Goal: Transaction & Acquisition: Book appointment/travel/reservation

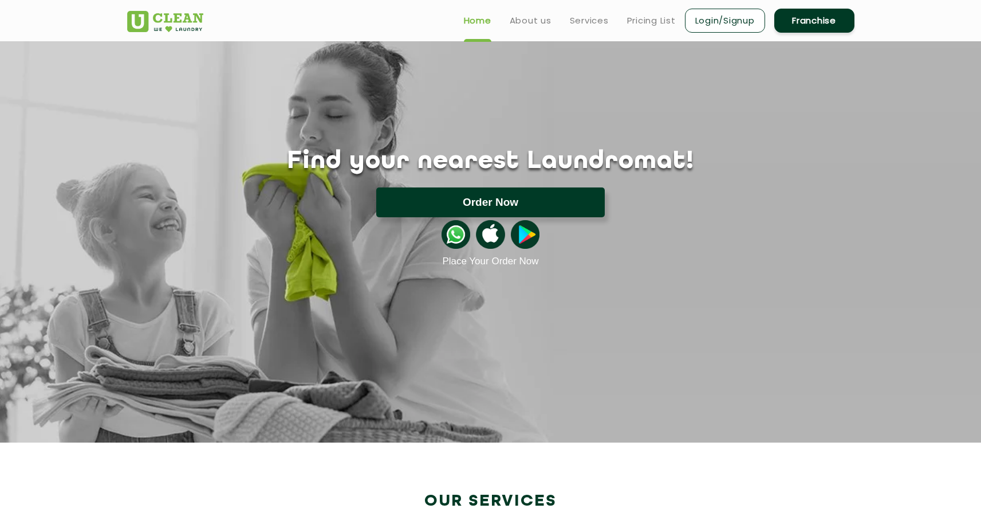
click at [477, 196] on button "Order Now" at bounding box center [490, 202] width 229 height 30
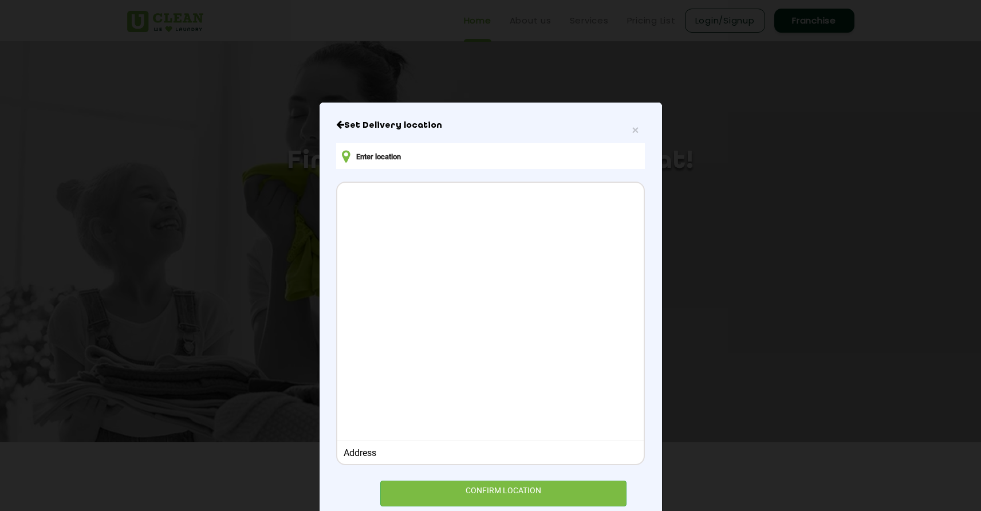
click at [365, 155] on input "text" at bounding box center [490, 156] width 308 height 26
click at [345, 159] on icon at bounding box center [346, 157] width 8 height 14
click at [391, 158] on input "text" at bounding box center [490, 156] width 308 height 26
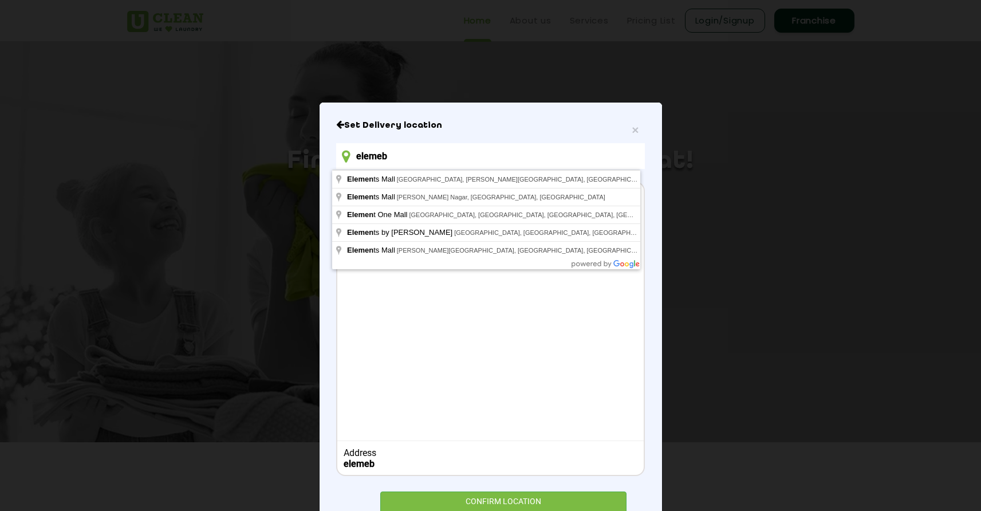
type input "elemeb"
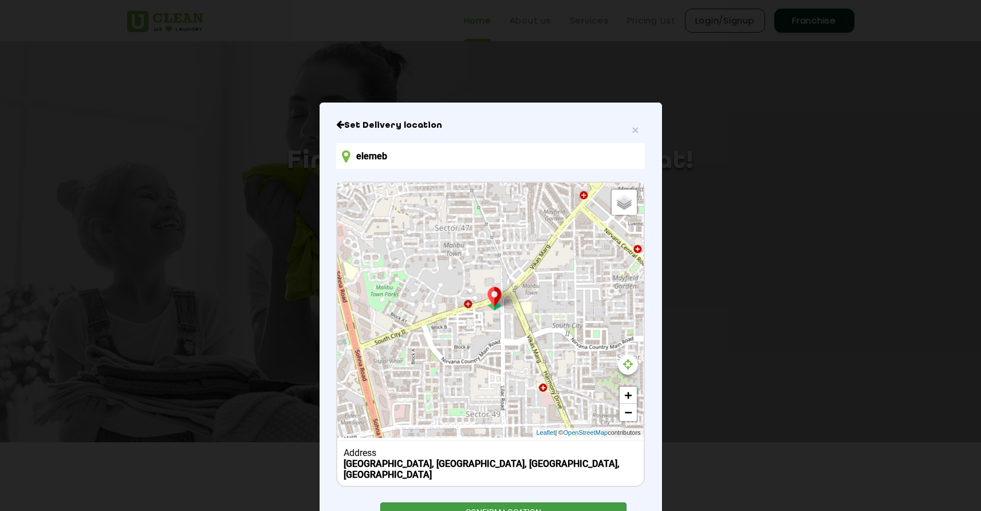
click at [506, 502] on div "CONFIRM LOCATION" at bounding box center [503, 515] width 247 height 26
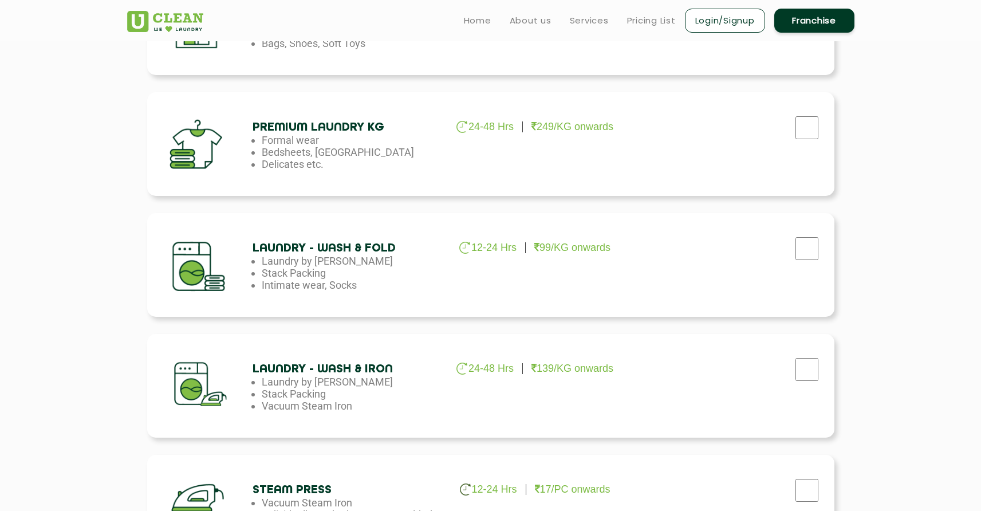
scroll to position [420, 0]
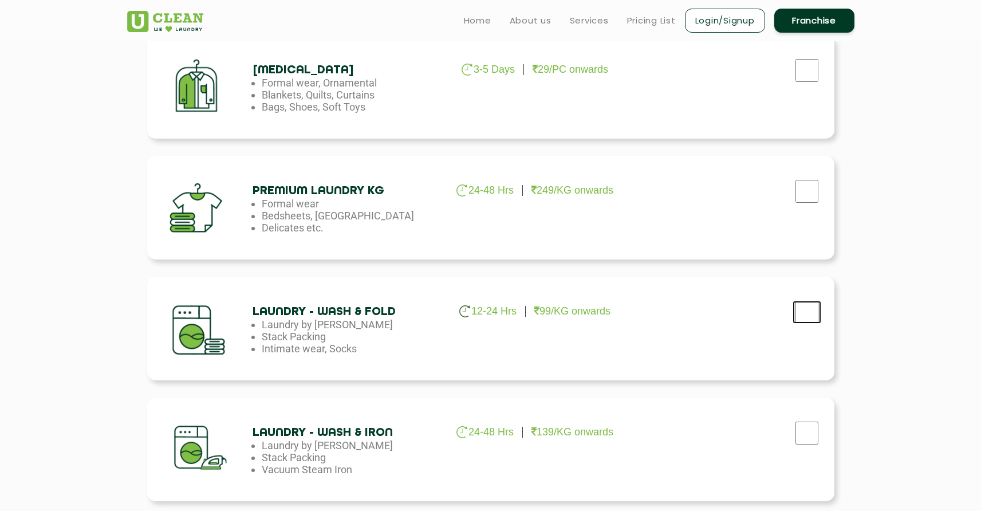
click at [805, 313] on input "checkbox" at bounding box center [807, 312] width 29 height 23
checkbox input "true"
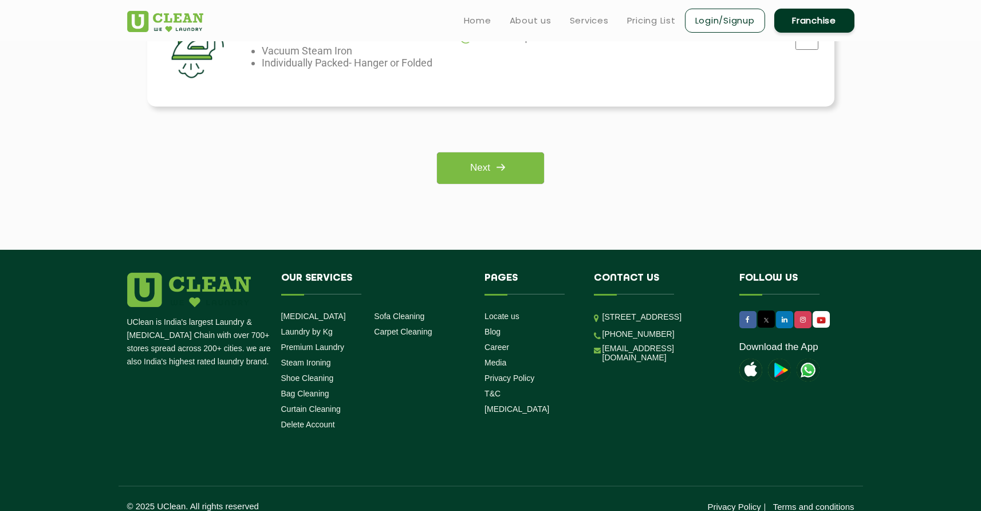
scroll to position [933, 0]
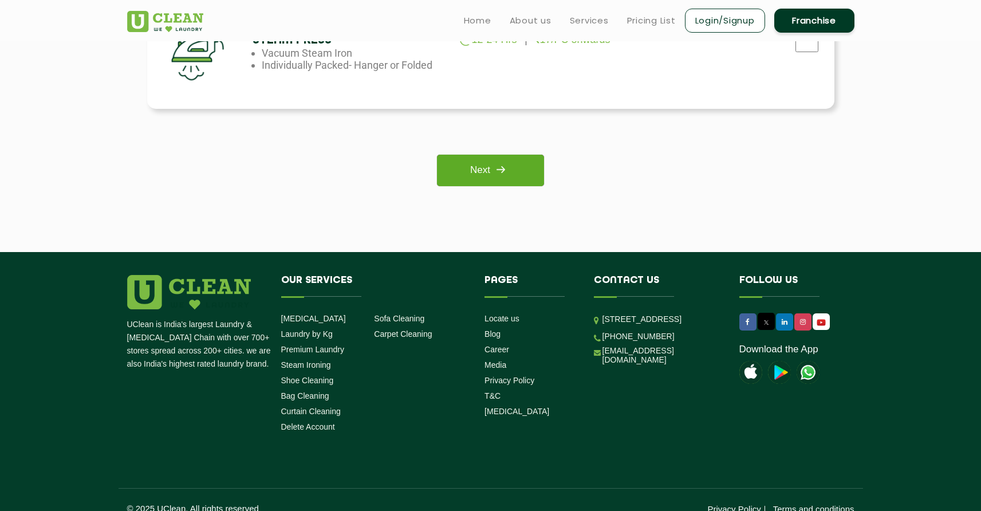
click at [478, 174] on link "Next" at bounding box center [490, 171] width 107 height 32
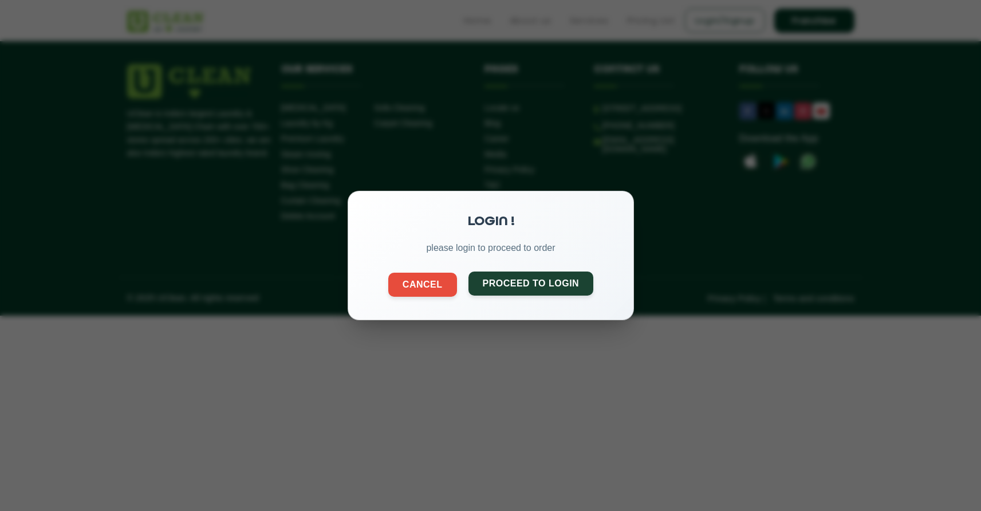
click at [543, 282] on button "Proceed to Login" at bounding box center [530, 284] width 125 height 24
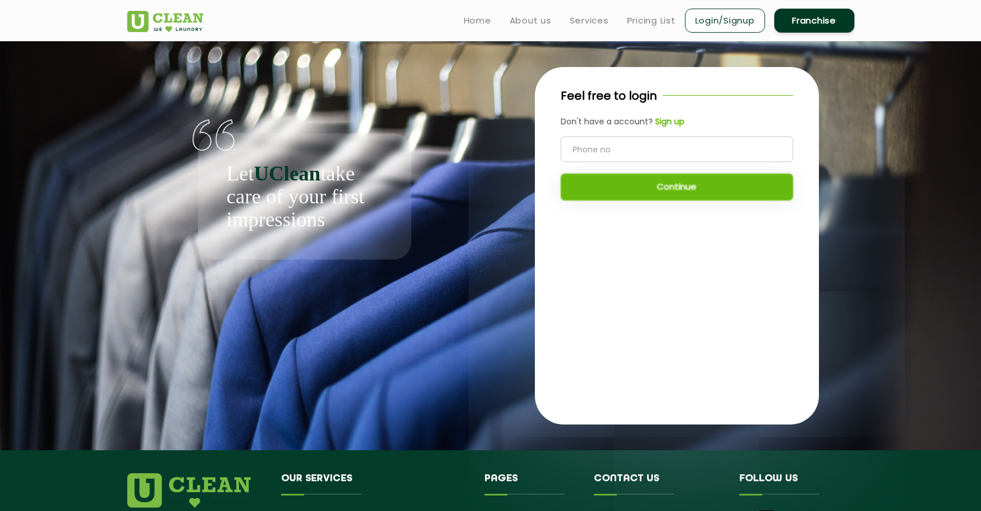
click at [618, 158] on input "tel" at bounding box center [677, 149] width 233 height 26
type input "9958946840"
click at [624, 190] on button "Continue" at bounding box center [677, 187] width 233 height 27
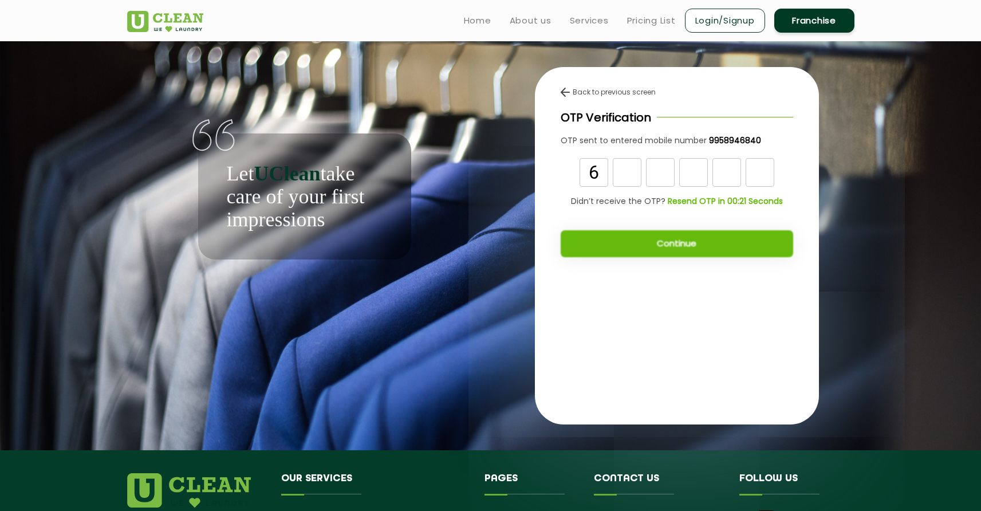
type input "6"
type input "3"
type input "4"
type input "9"
type input "1"
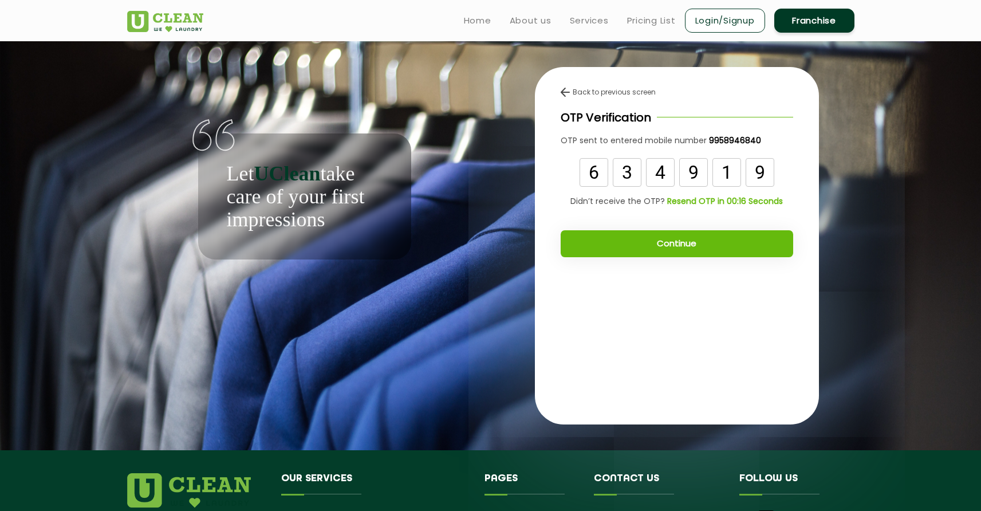
type input "9"
click at [643, 247] on button "Continue" at bounding box center [677, 243] width 233 height 27
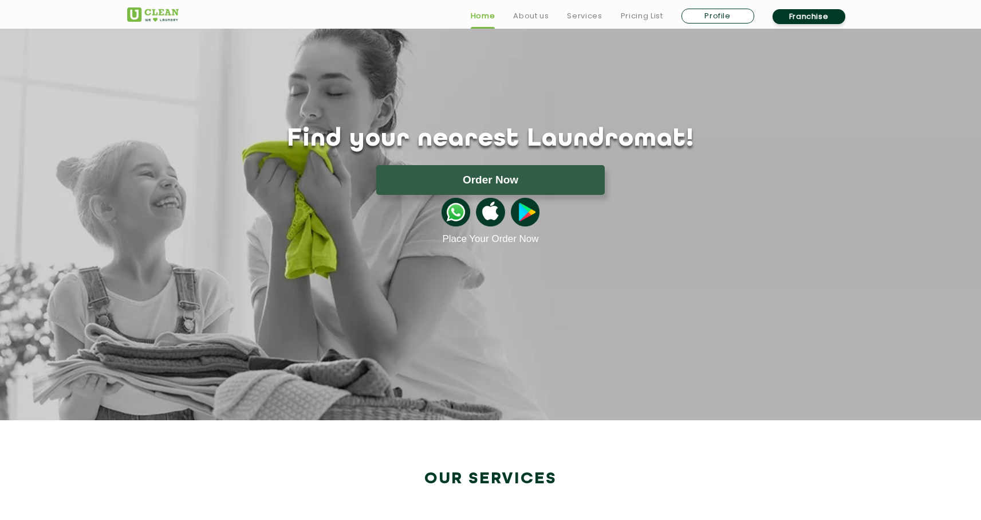
scroll to position [350, 0]
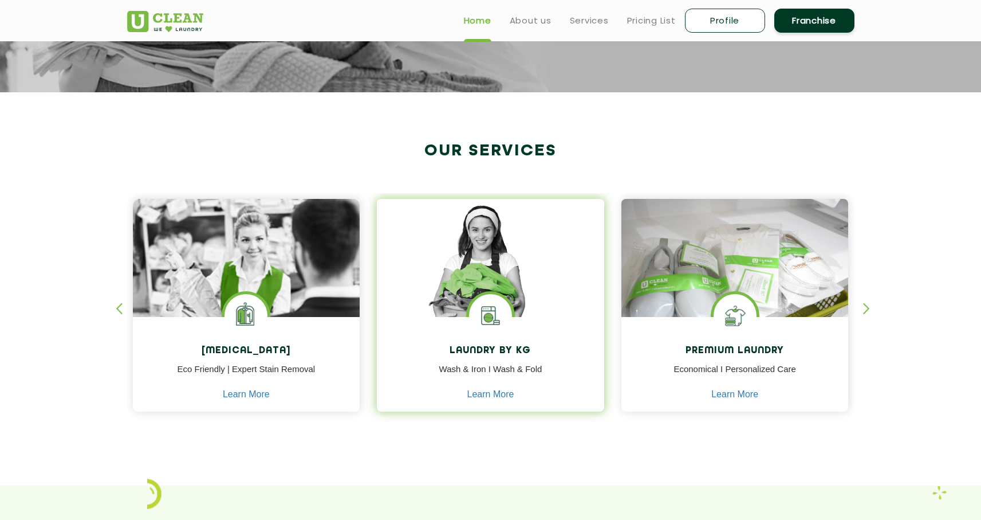
click at [486, 284] on img at bounding box center [490, 274] width 227 height 151
click at [492, 276] on img at bounding box center [490, 274] width 227 height 151
click at [488, 290] on img at bounding box center [490, 274] width 227 height 151
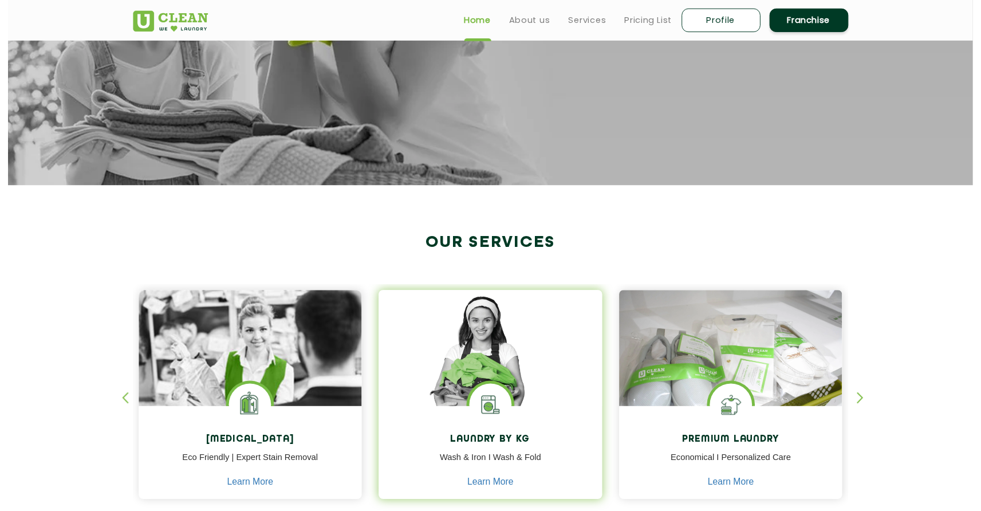
scroll to position [0, 0]
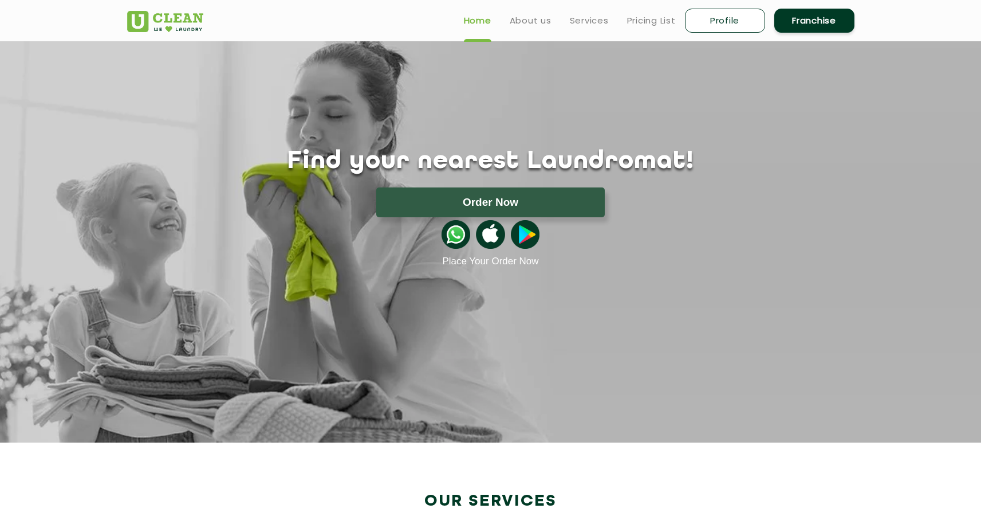
click at [457, 235] on img at bounding box center [456, 234] width 29 height 29
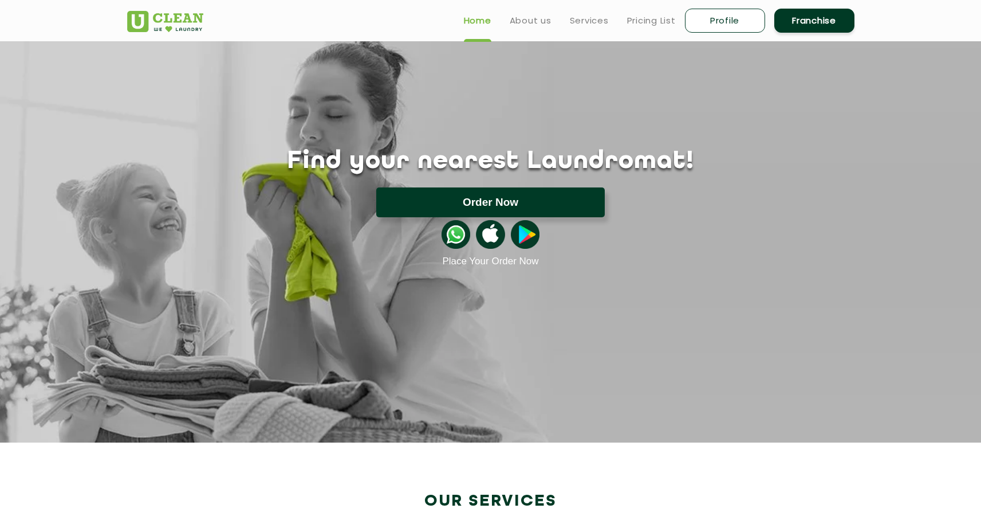
click at [496, 203] on button "Order Now" at bounding box center [490, 202] width 229 height 30
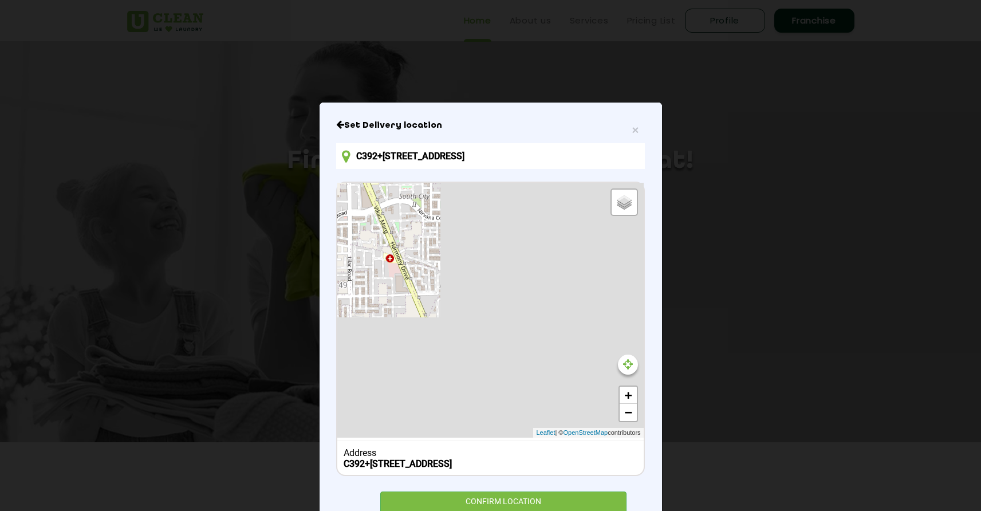
click at [389, 160] on input "C392+W54, Park Hospital Rd, near Haldirams, Sector 49, Gurugram, Fatehpur, Hary…" at bounding box center [490, 156] width 308 height 26
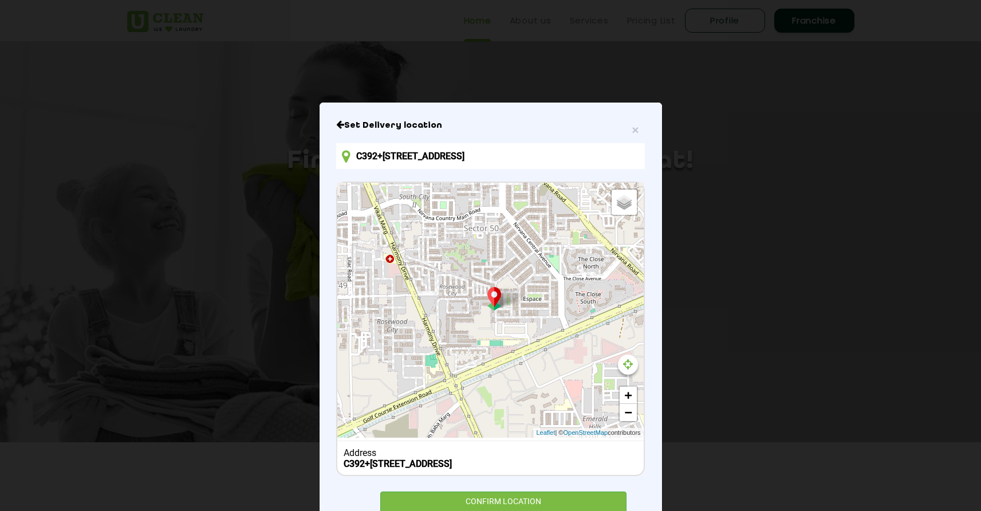
drag, startPoint x: 470, startPoint y: 159, endPoint x: 351, endPoint y: 159, distance: 119.2
click at [351, 159] on input "C392+W54, Park Hospital Rd, near Haldirams, Sector 49, Gurugram, Fatehpur, Hary…" at bounding box center [490, 156] width 308 height 26
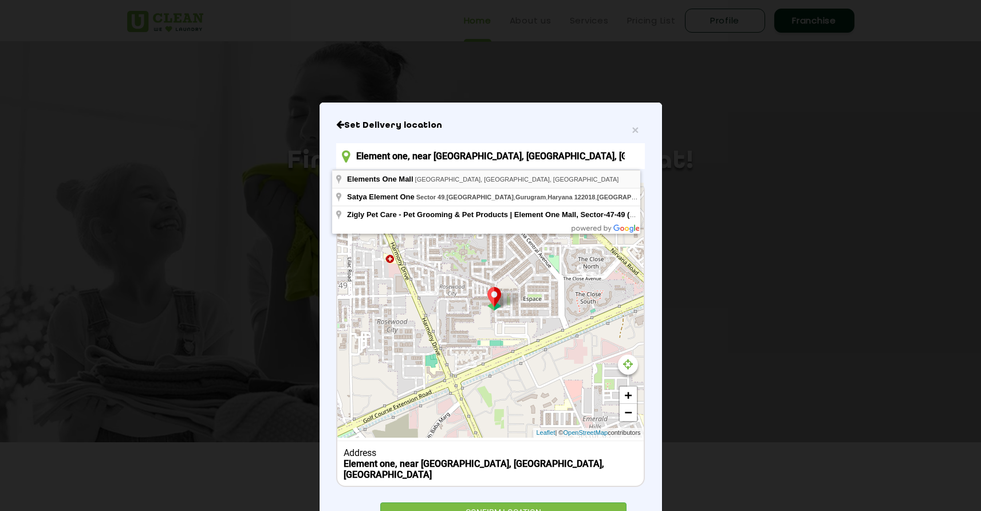
type input "Elements One Mall, Sector 49, Gurugram, Haryana, India"
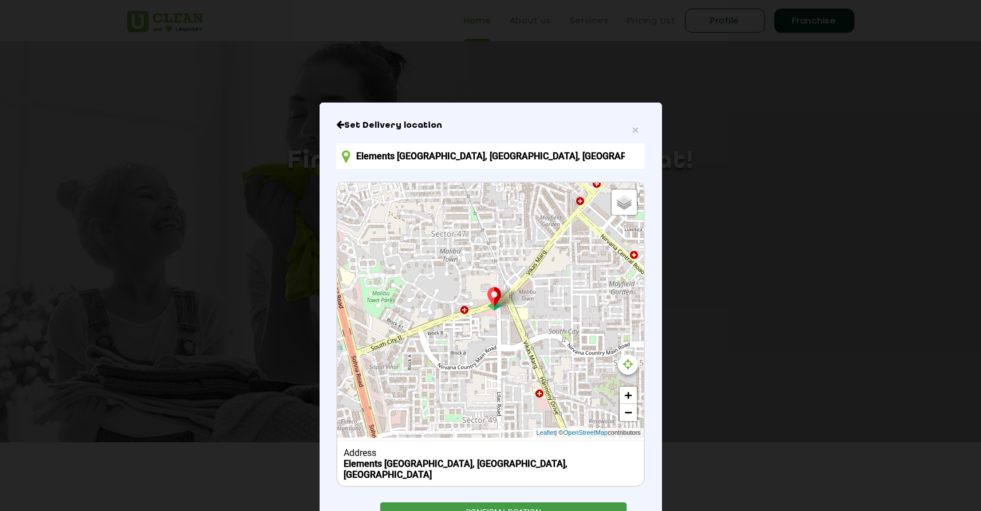
click at [524, 502] on div "CONFIRM LOCATION" at bounding box center [503, 515] width 247 height 26
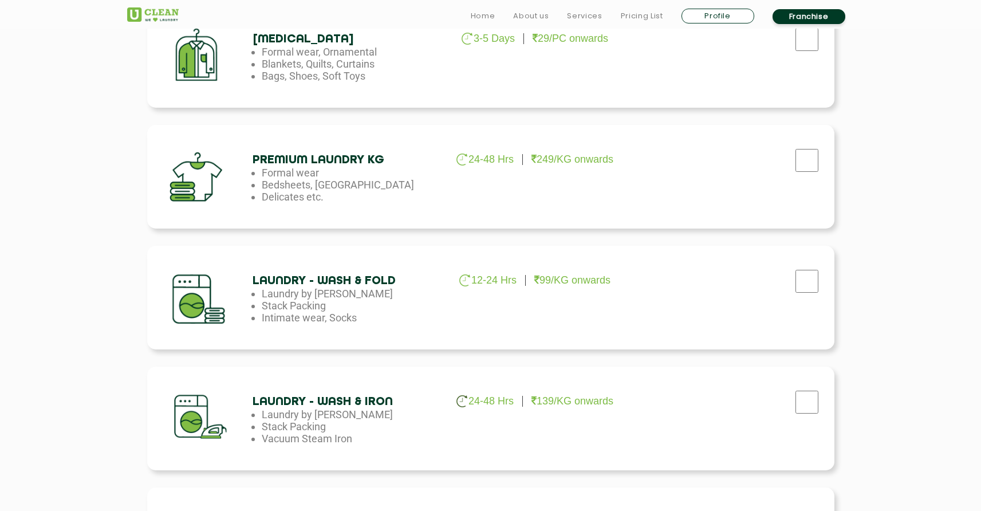
scroll to position [457, 0]
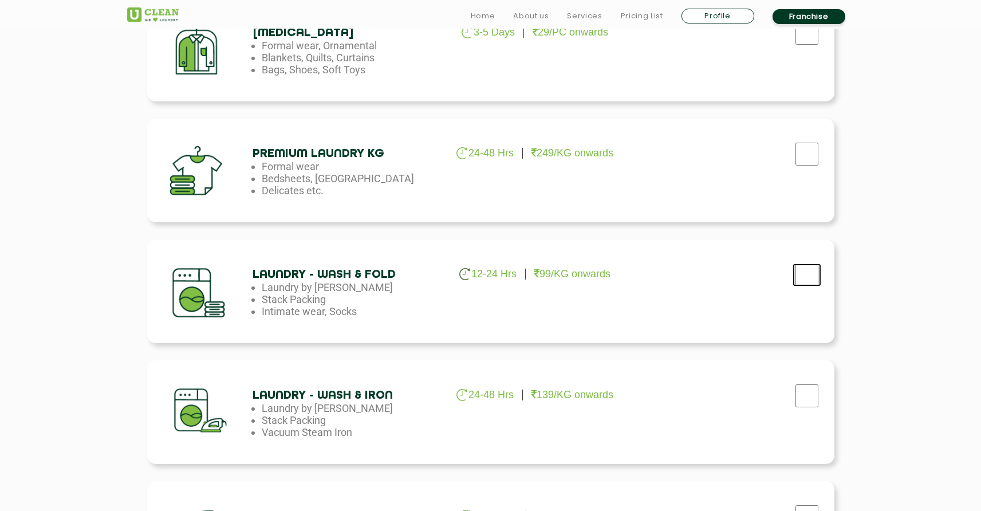
click at [803, 273] on input "checkbox" at bounding box center [807, 275] width 29 height 23
checkbox input "true"
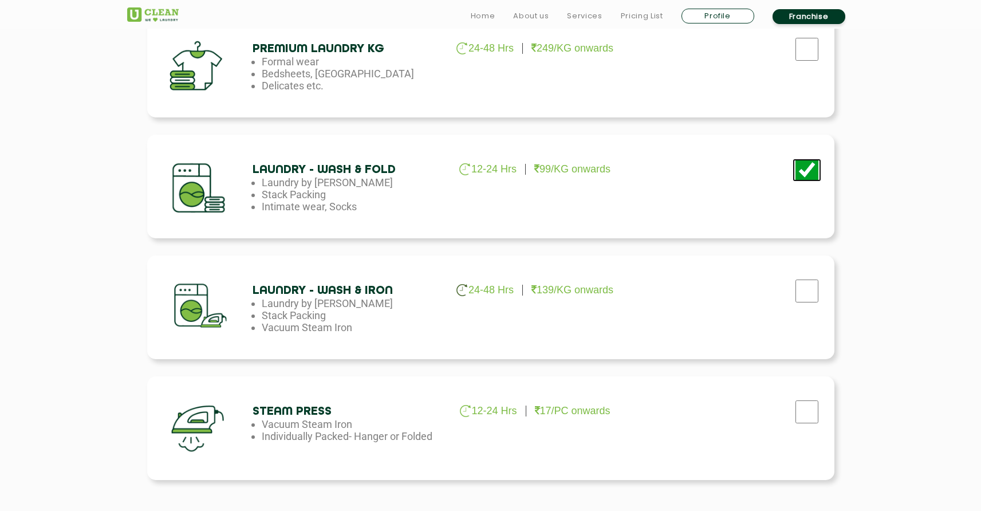
scroll to position [823, 0]
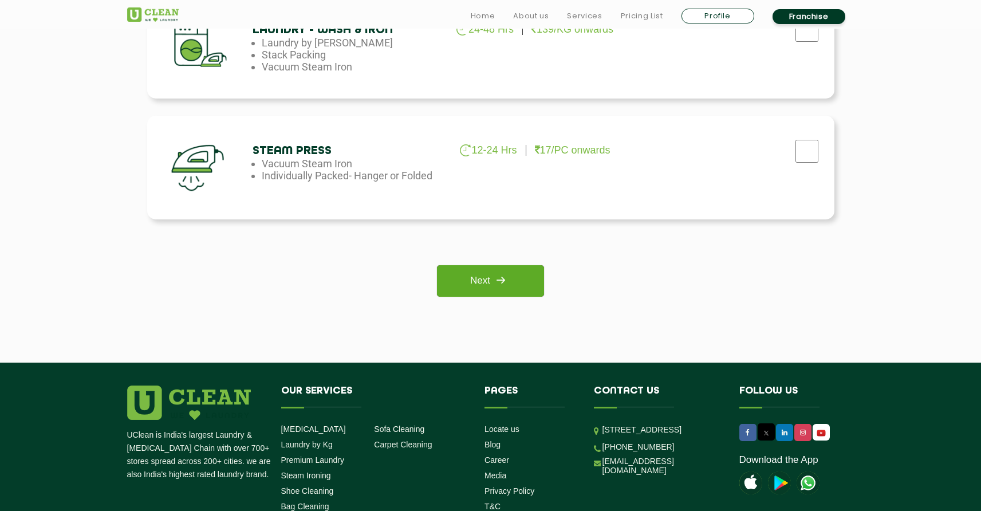
click at [500, 285] on img at bounding box center [500, 280] width 21 height 21
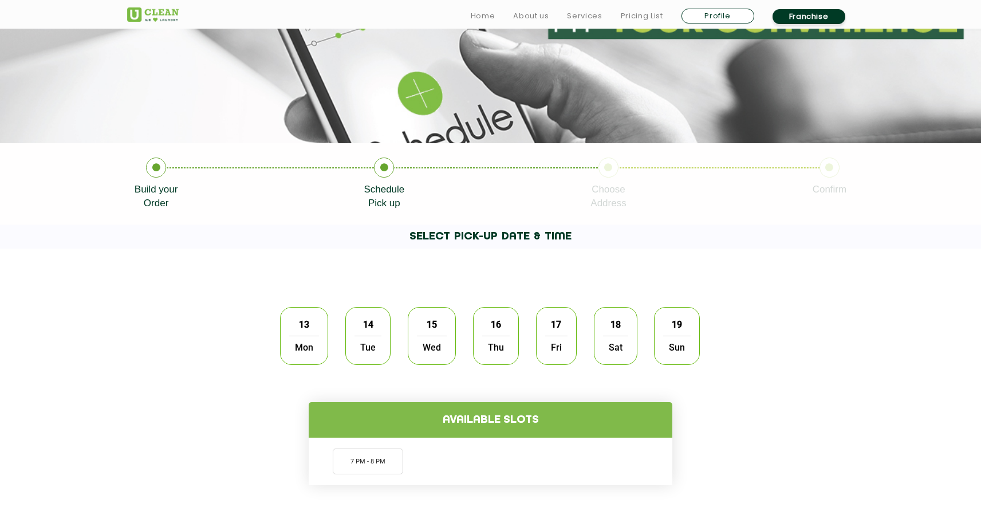
scroll to position [125, 0]
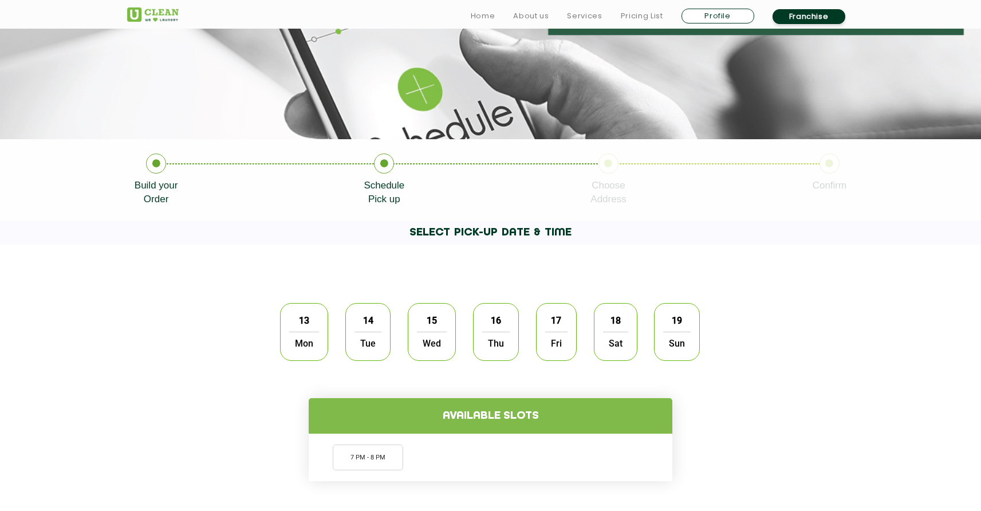
click at [305, 349] on span "Mon" at bounding box center [304, 343] width 30 height 23
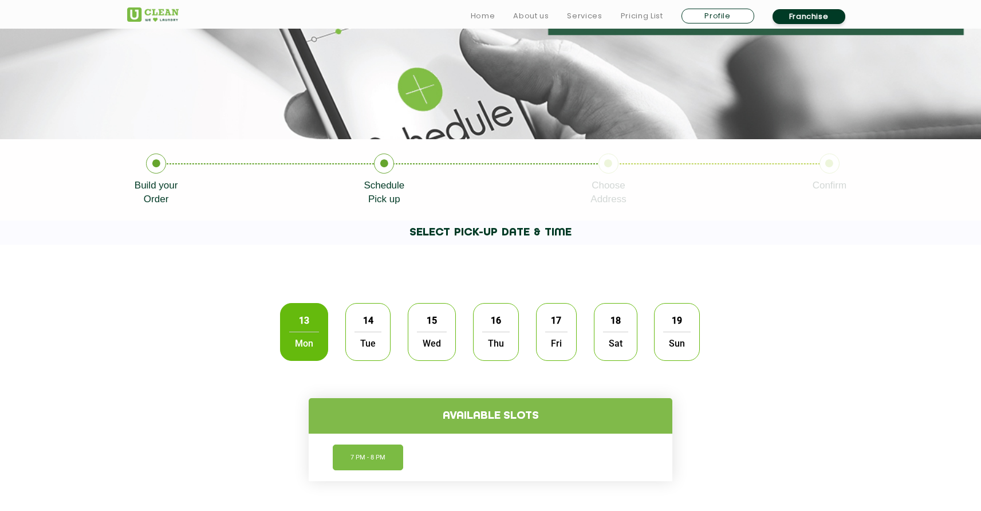
drag, startPoint x: 367, startPoint y: 462, endPoint x: 374, endPoint y: 459, distance: 8.2
click at [367, 462] on li "7 PM - 8 PM" at bounding box center [368, 458] width 70 height 26
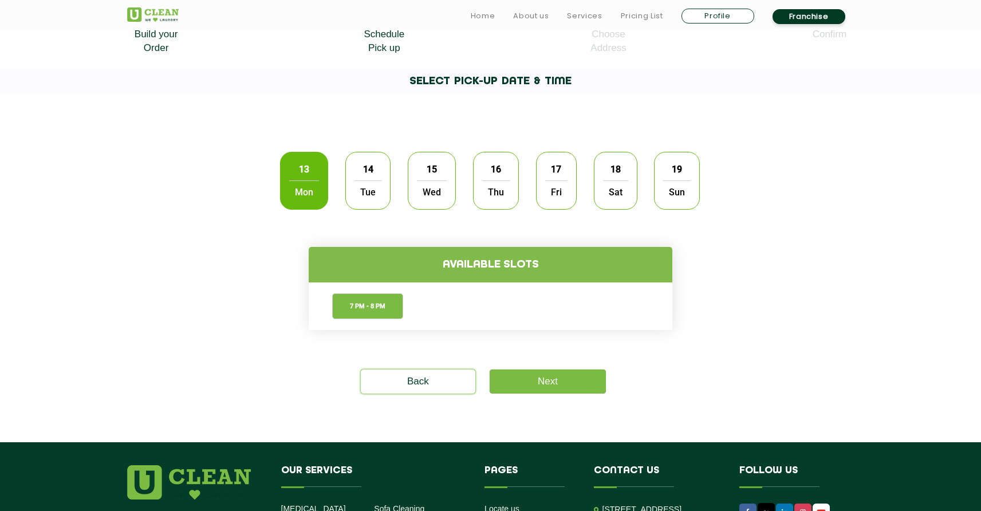
scroll to position [278, 0]
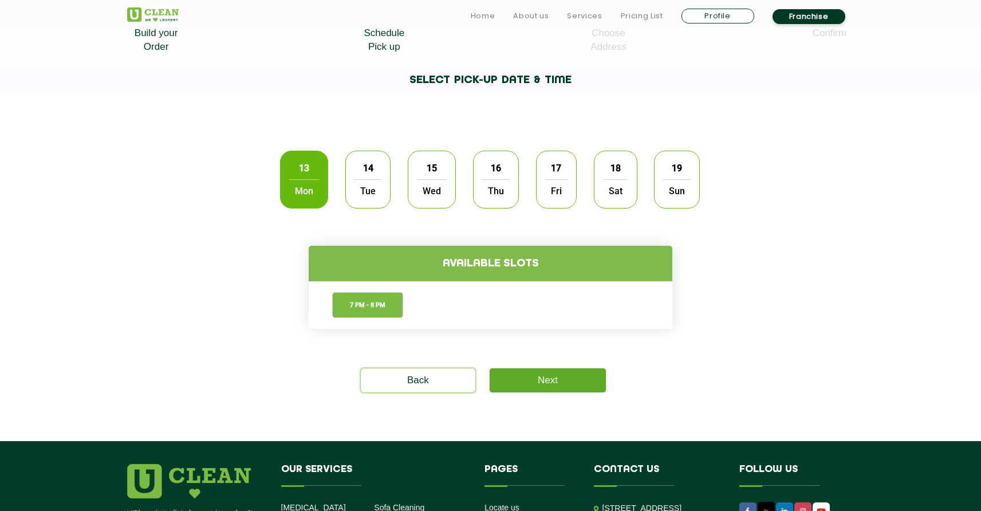
click at [553, 380] on link "Next" at bounding box center [548, 380] width 116 height 24
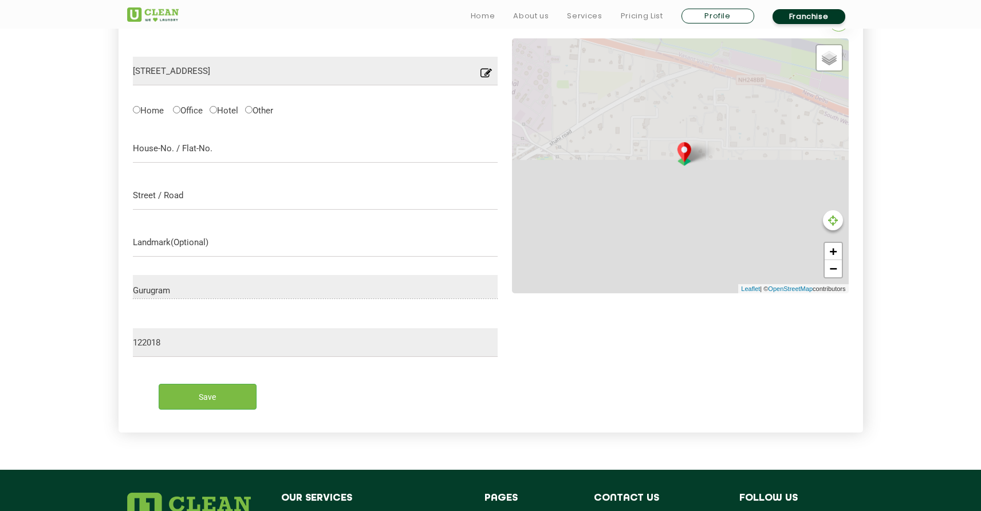
scroll to position [365, 0]
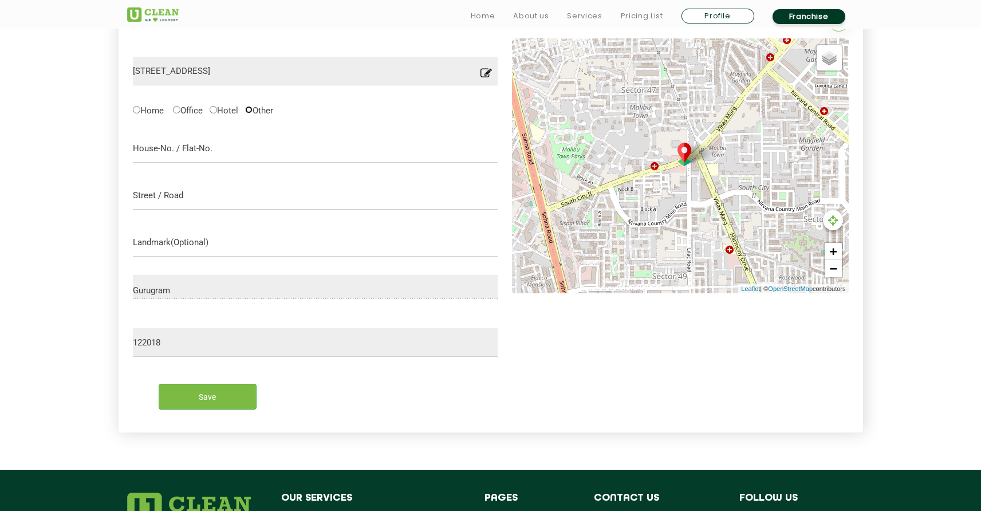
click at [253, 111] on input "Other" at bounding box center [248, 109] width 7 height 7
radio input "true"
click at [199, 149] on input "text" at bounding box center [315, 148] width 365 height 29
type input "418"
click at [184, 202] on input "text" at bounding box center [315, 195] width 365 height 29
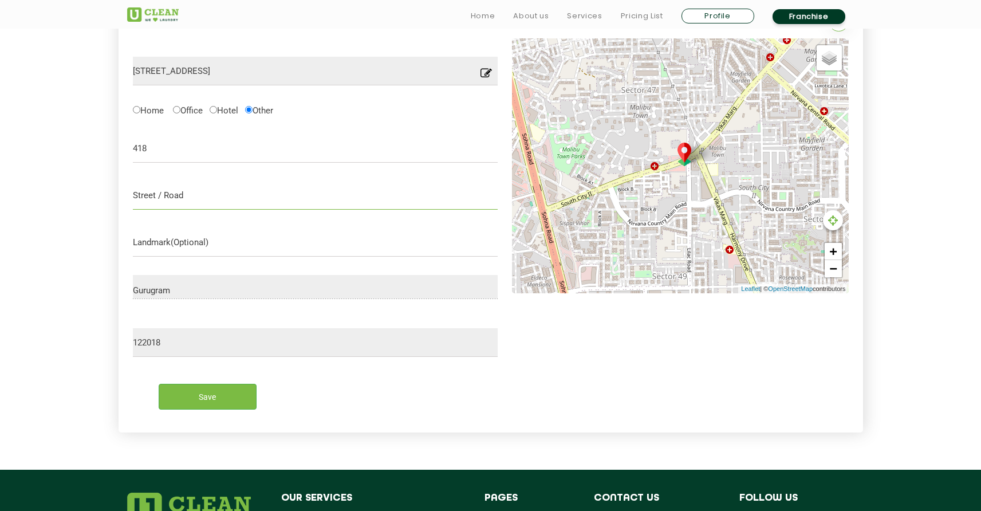
click at [184, 197] on input "text" at bounding box center [315, 195] width 365 height 29
type input "4th floor"
click at [190, 246] on input "text" at bounding box center [315, 242] width 365 height 29
type input "E"
type input "Le Casa Nod"
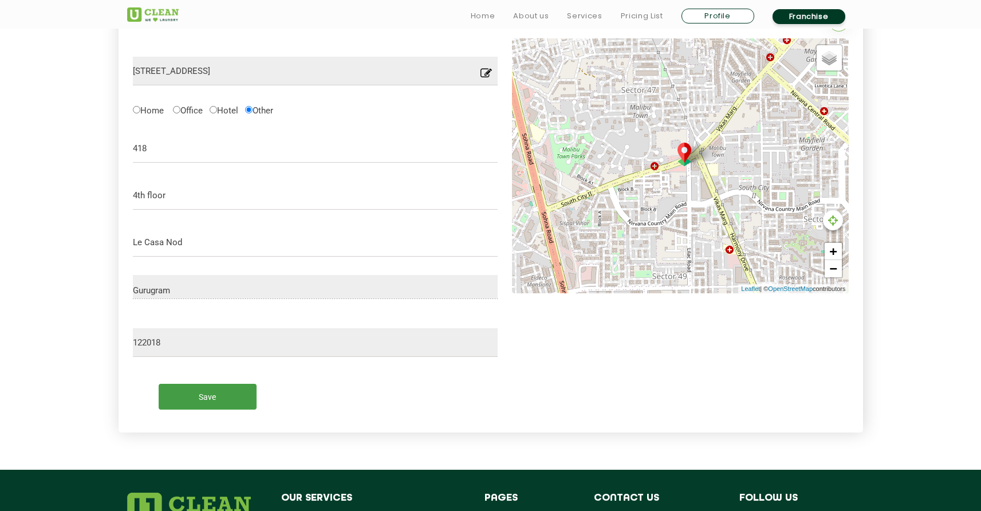
click at [222, 396] on input "Save" at bounding box center [208, 397] width 98 height 26
click at [194, 396] on input "Save" at bounding box center [208, 397] width 98 height 26
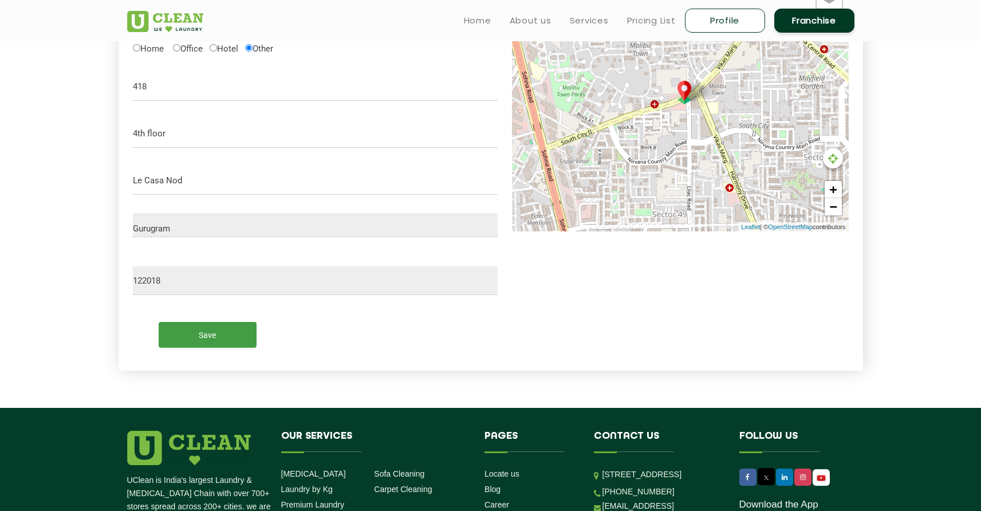
scroll to position [274, 0]
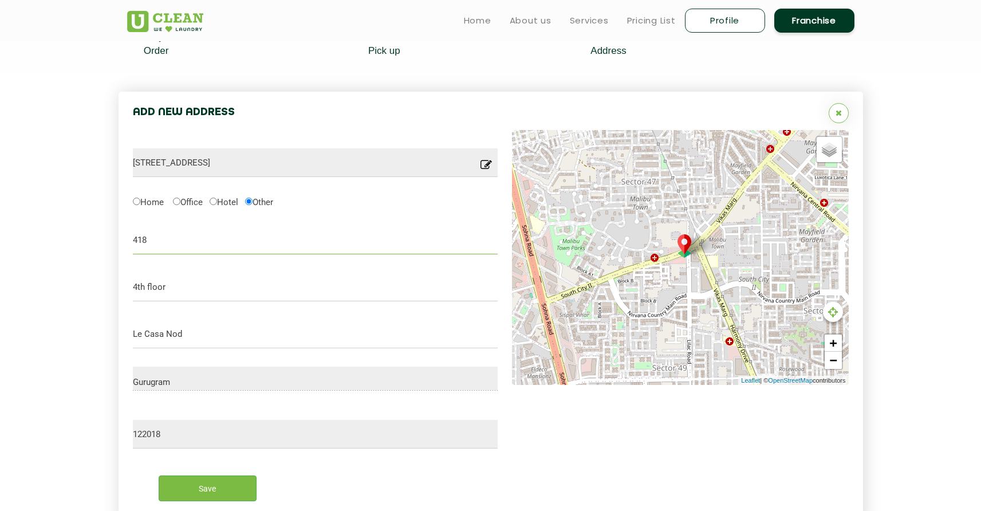
click at [154, 249] on input "418" at bounding box center [315, 240] width 365 height 29
click at [220, 200] on label "Hotel" at bounding box center [224, 201] width 29 height 12
click at [217, 200] on input "Hotel" at bounding box center [213, 201] width 7 height 7
radio input "true"
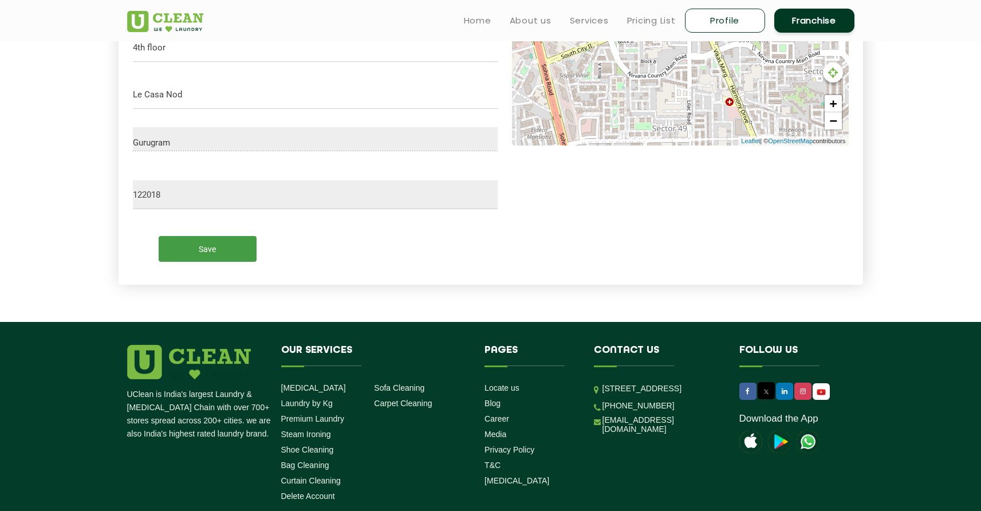
click at [196, 246] on input "Save" at bounding box center [208, 249] width 98 height 26
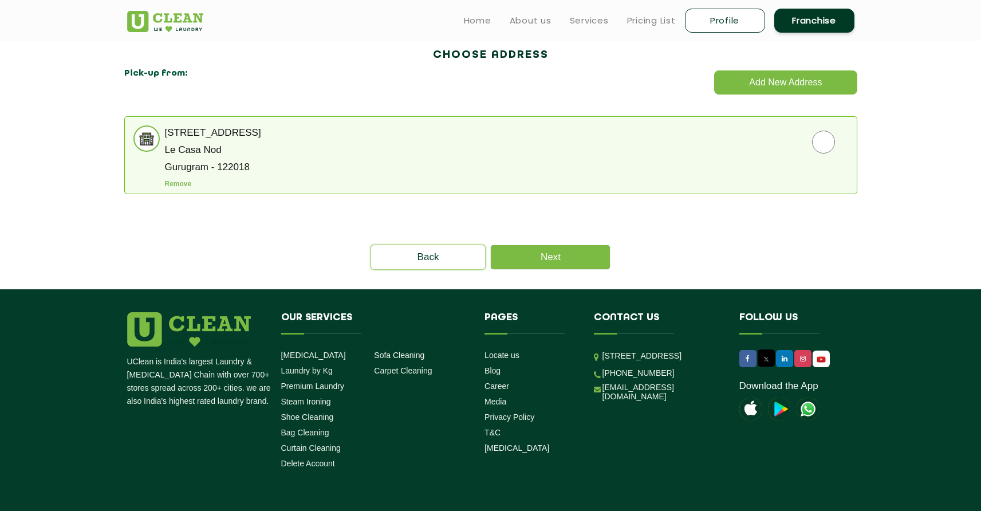
scroll to position [310, 0]
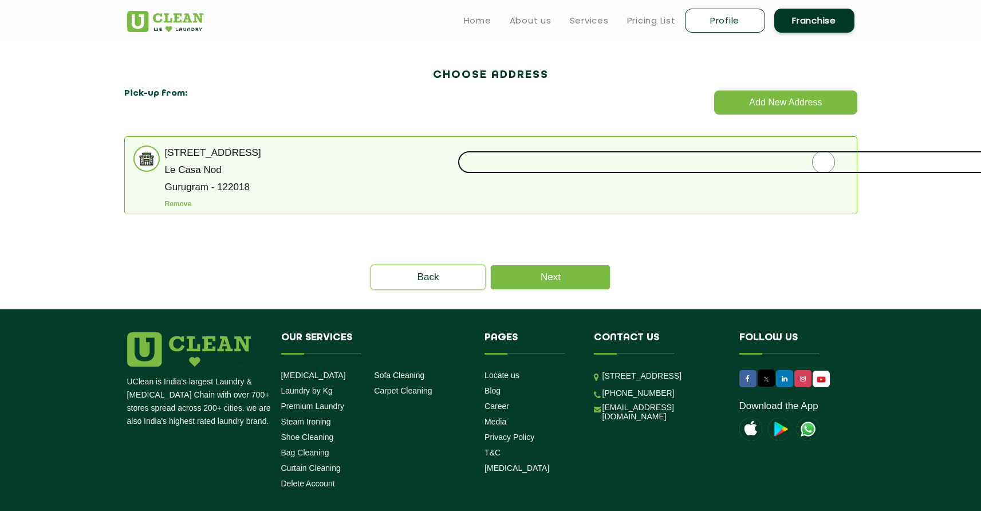
click at [821, 166] on input "radio" at bounding box center [824, 162] width 732 height 23
radio input "true"
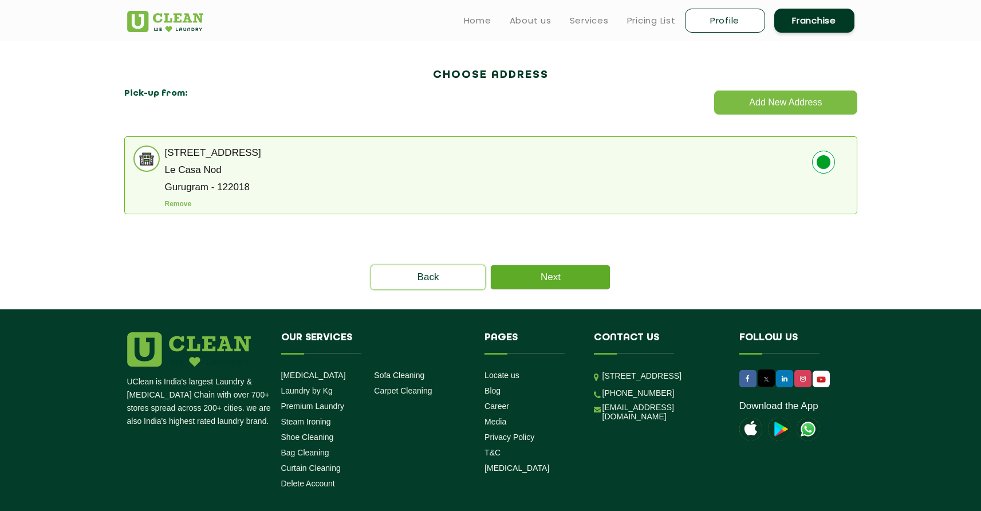
click at [591, 277] on link "Next" at bounding box center [550, 277] width 119 height 24
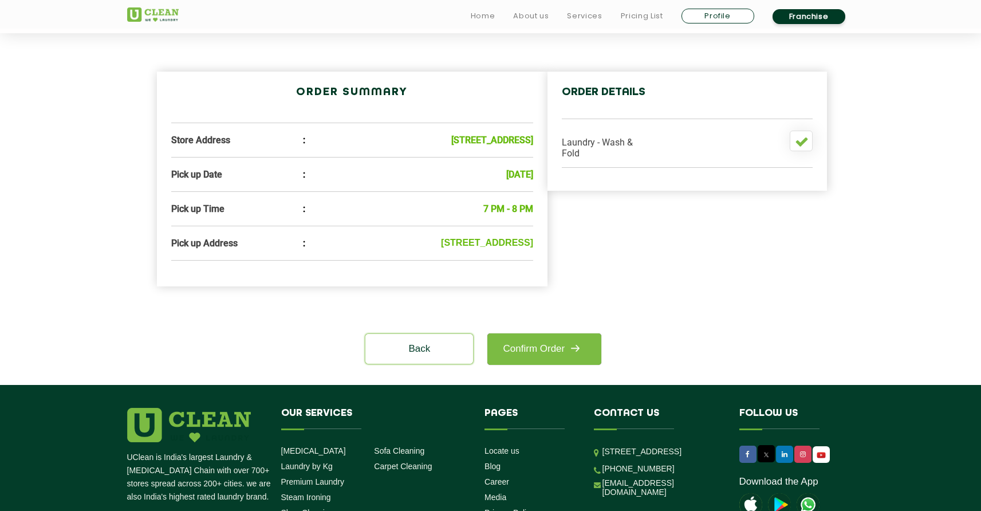
scroll to position [322, 0]
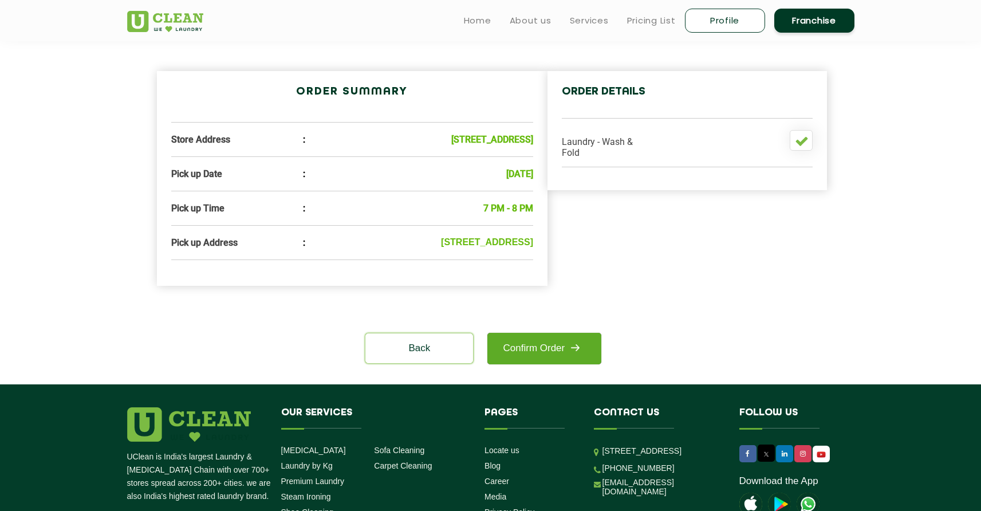
click at [545, 360] on link "Confirm Order" at bounding box center [543, 349] width 113 height 32
